Goal: Task Accomplishment & Management: Manage account settings

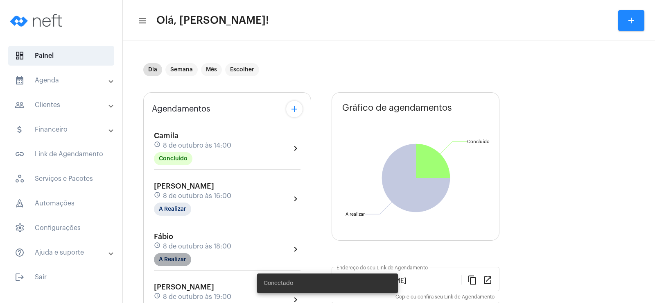
click at [173, 263] on mat-chip "A Realizar" at bounding box center [172, 259] width 37 height 13
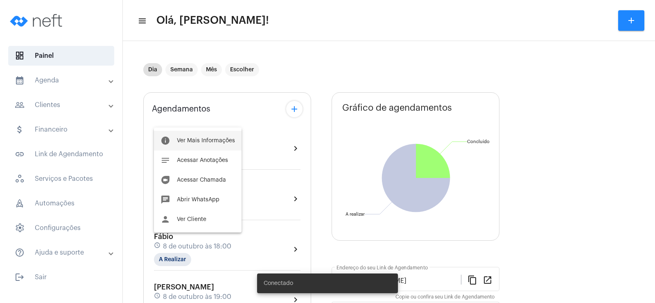
click at [211, 140] on span "Ver Mais Informações" at bounding box center [206, 141] width 58 height 6
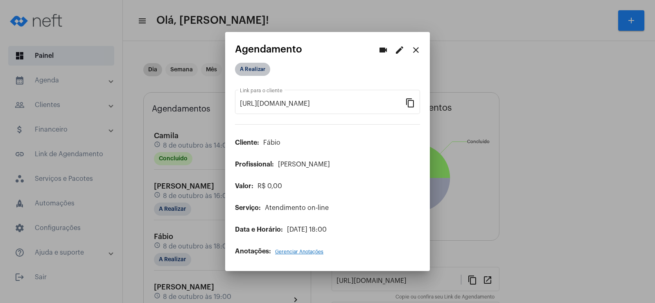
click at [262, 68] on mat-chip "A Realizar" at bounding box center [252, 69] width 35 height 13
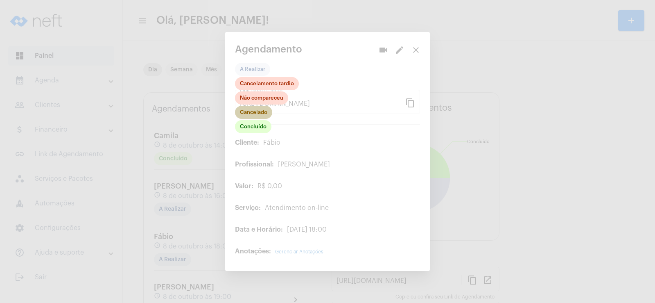
click at [256, 115] on mat-chip "Cancelado" at bounding box center [253, 112] width 37 height 13
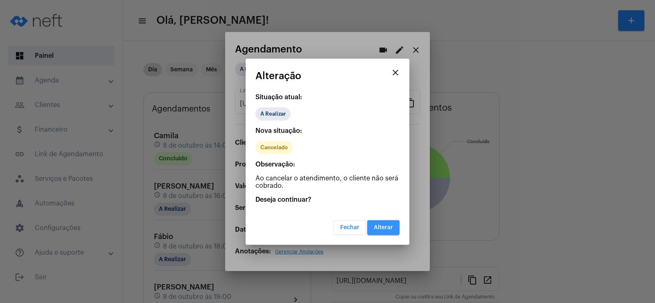
click at [380, 226] on span "Alterar" at bounding box center [383, 227] width 19 height 6
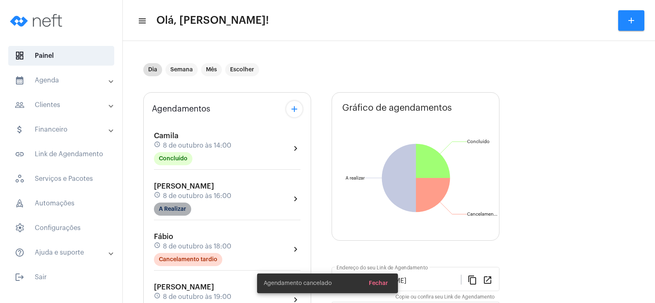
click at [177, 208] on mat-chip "A Realizar" at bounding box center [172, 208] width 37 height 13
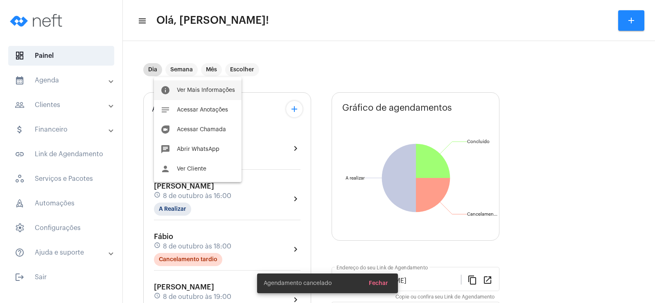
click at [206, 89] on span "Ver Mais Informações" at bounding box center [206, 90] width 58 height 6
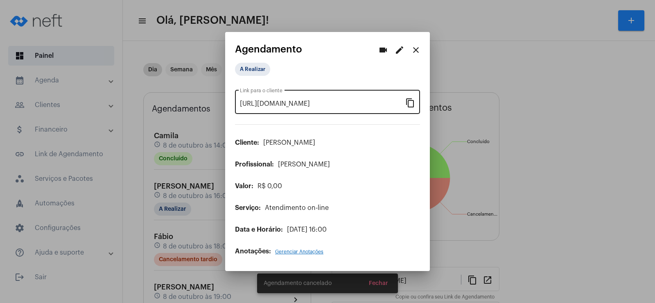
click at [408, 105] on mat-icon "content_copy" at bounding box center [410, 102] width 10 height 10
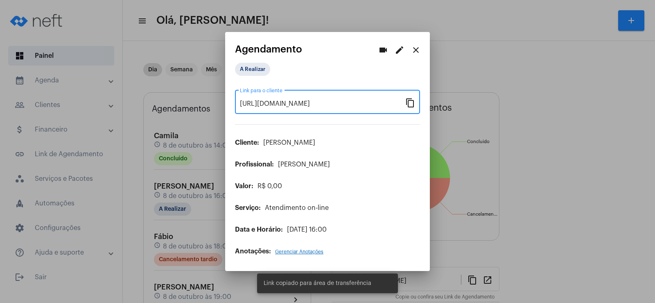
click at [382, 57] on button "videocam" at bounding box center [383, 50] width 16 height 16
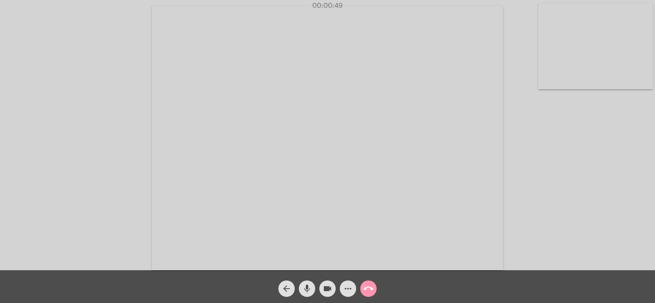
click at [346, 291] on mat-icon "more_horiz" at bounding box center [348, 288] width 10 height 10
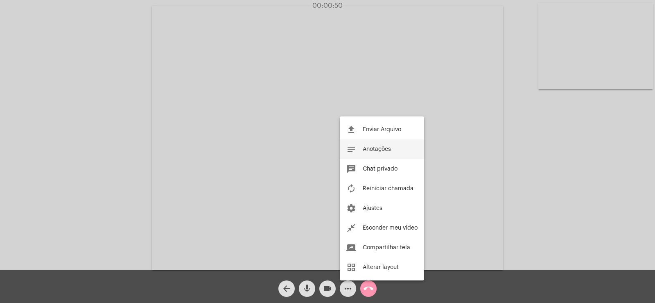
click at [376, 148] on span "Anotações" at bounding box center [377, 149] width 28 height 6
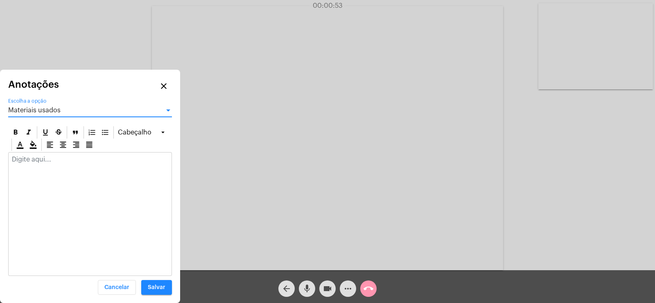
click at [41, 112] on span "Materiais usados" at bounding box center [34, 110] width 52 height 7
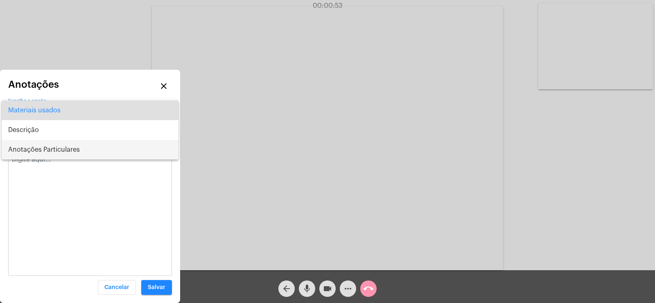
click at [47, 152] on span "Anotações Particulares" at bounding box center [90, 150] width 164 height 20
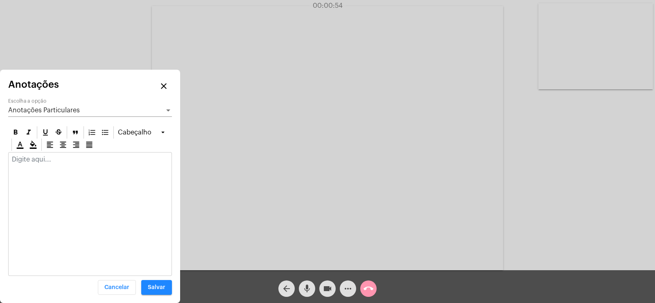
click at [42, 167] on div at bounding box center [90, 161] width 163 height 18
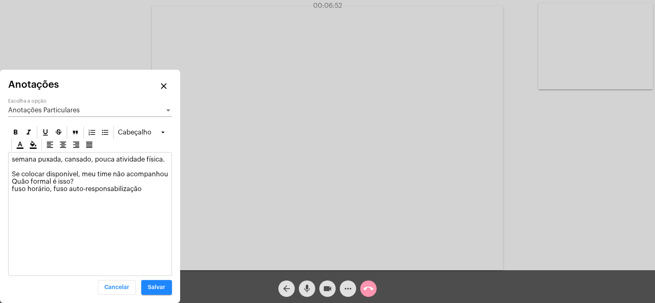
click at [159, 187] on p "semana puxada, cansado, pouca atividade física. Se colocar disponível, meu time…" at bounding box center [90, 174] width 156 height 37
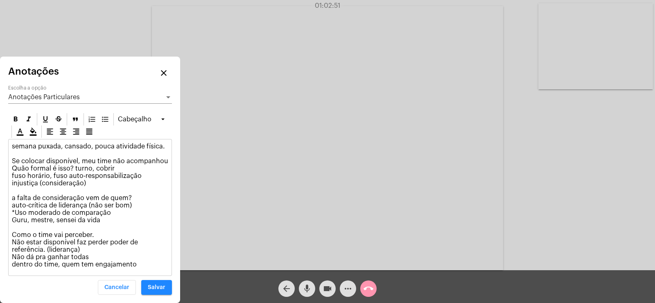
click at [83, 91] on div "Anotações Particulares Escolha a opção" at bounding box center [90, 94] width 164 height 18
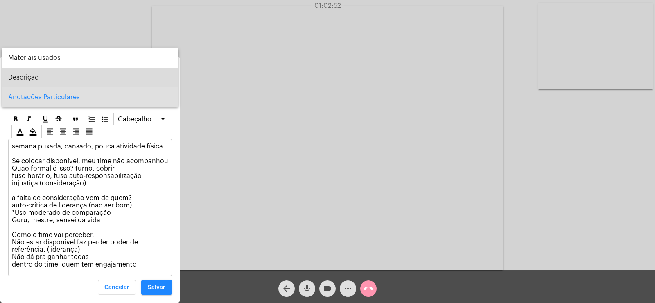
click at [42, 77] on span "Descrição" at bounding box center [90, 78] width 164 height 20
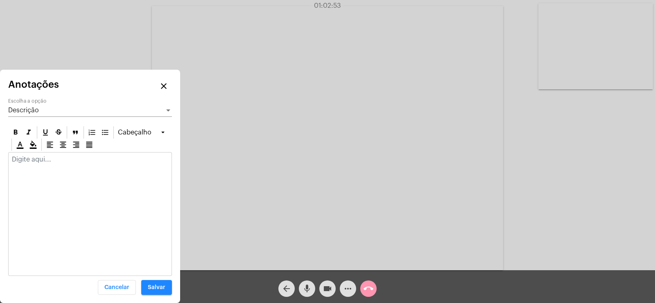
click at [54, 161] on p at bounding box center [90, 159] width 156 height 7
click at [158, 288] on span "Salvar" at bounding box center [157, 287] width 18 height 6
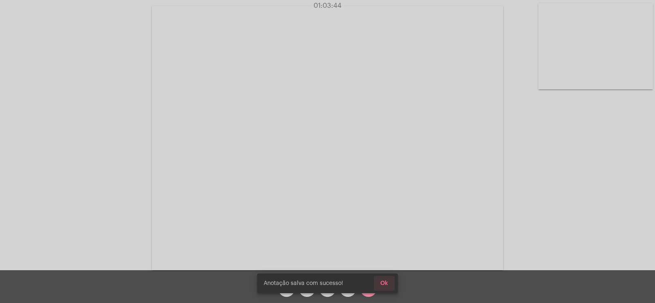
click at [383, 281] on span "Ok" at bounding box center [384, 283] width 8 height 6
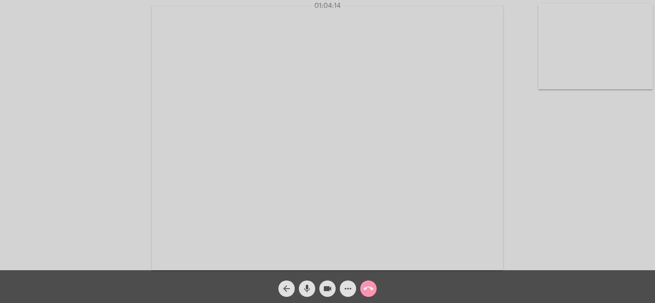
click at [371, 290] on mat-icon "call_end" at bounding box center [369, 288] width 10 height 10
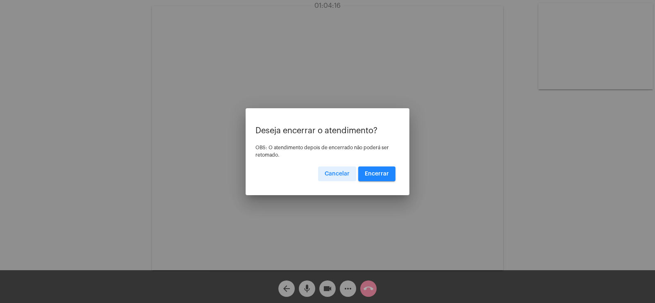
click at [376, 171] on span "Encerrar" at bounding box center [377, 174] width 24 height 6
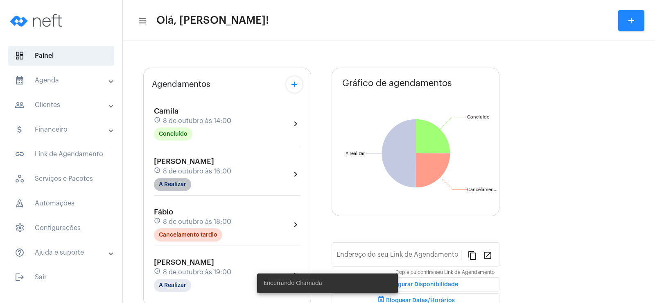
click at [170, 181] on mat-chip "A Realizar" at bounding box center [172, 184] width 37 height 13
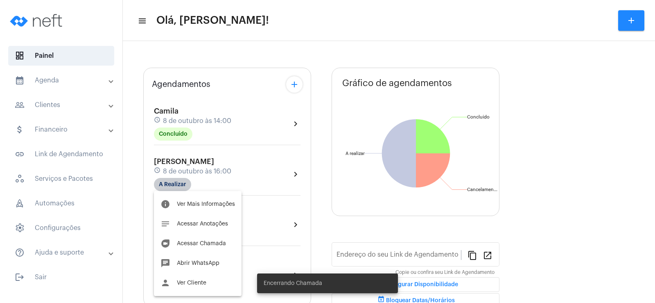
type input "[URL][DOMAIN_NAME]"
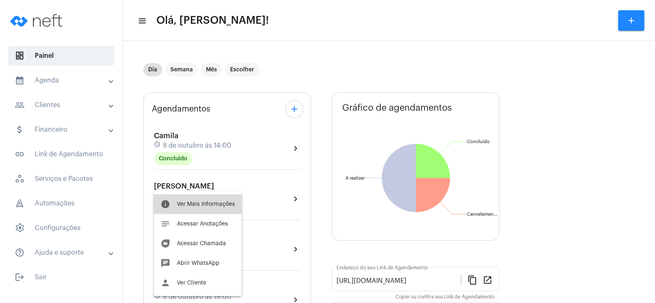
click at [202, 200] on button "info Ver Mais Informações" at bounding box center [198, 204] width 88 height 20
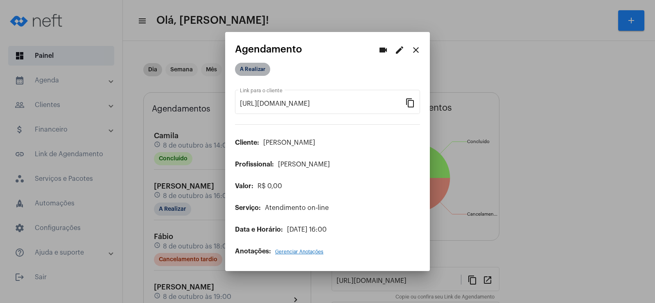
click at [258, 66] on mat-chip "A Realizar" at bounding box center [252, 69] width 35 height 13
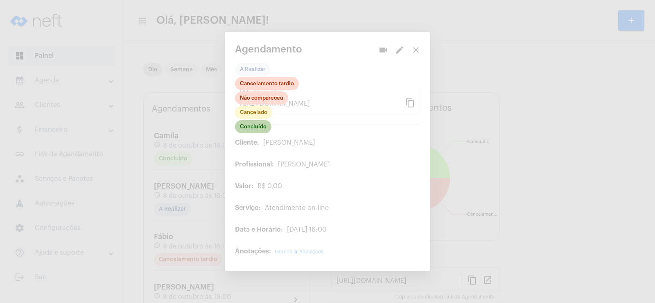
click at [258, 126] on mat-chip "Concluído" at bounding box center [253, 126] width 36 height 13
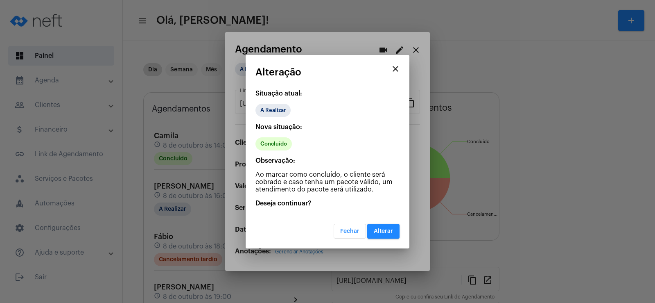
click at [383, 229] on span "Alterar" at bounding box center [383, 231] width 19 height 6
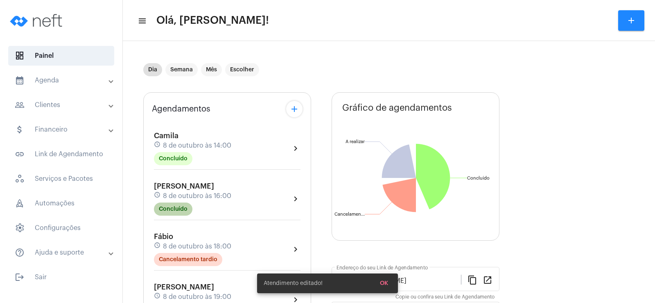
click at [179, 205] on mat-chip "Concluído" at bounding box center [173, 208] width 38 height 13
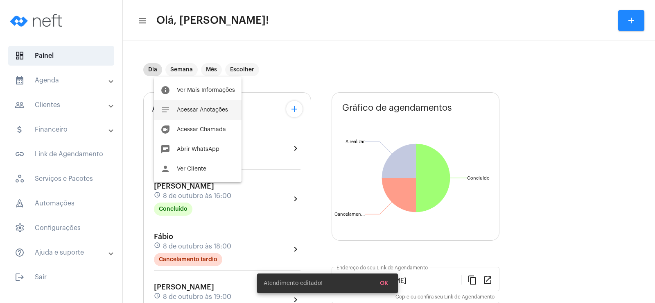
click at [202, 110] on span "Acessar Anotações" at bounding box center [202, 110] width 51 height 6
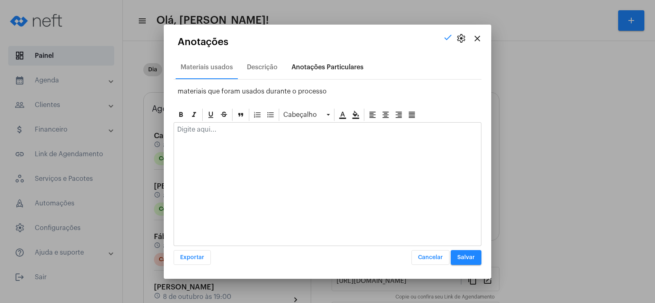
click at [315, 66] on div "Anotações Particulares" at bounding box center [328, 66] width 72 height 7
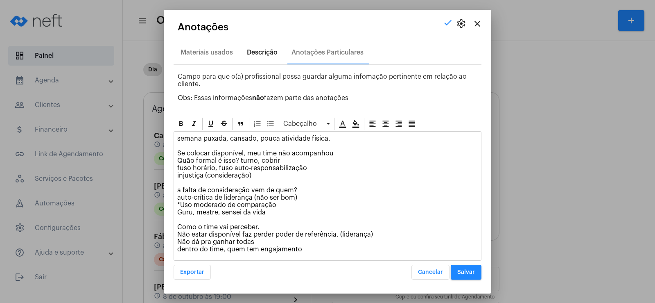
click at [258, 56] on div "Descrição" at bounding box center [262, 52] width 31 height 7
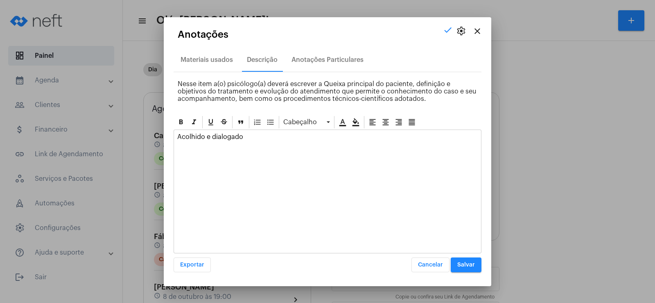
click at [257, 138] on p "Acolhido e dialogado" at bounding box center [327, 136] width 301 height 7
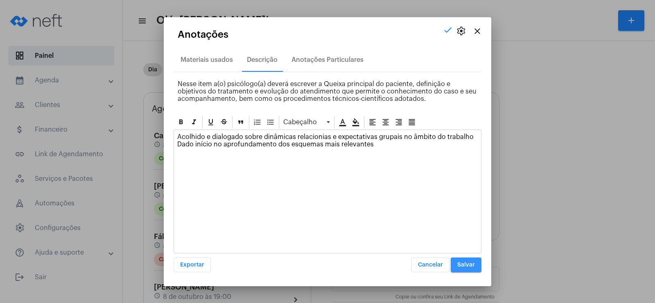
click at [464, 263] on span "Salvar" at bounding box center [466, 265] width 18 height 6
